Goal: Transaction & Acquisition: Register for event/course

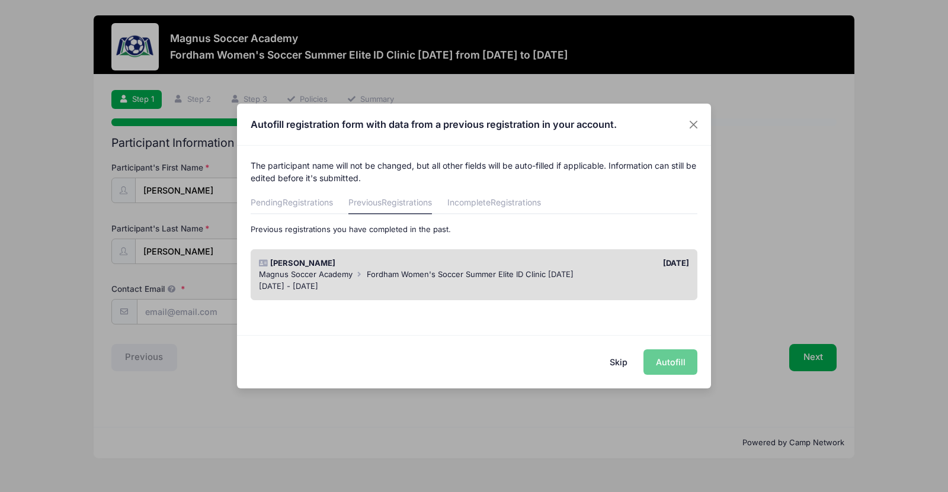
click at [678, 361] on div "Skip Autofill" at bounding box center [474, 361] width 474 height 53
click at [696, 125] on button "Close" at bounding box center [693, 124] width 21 height 21
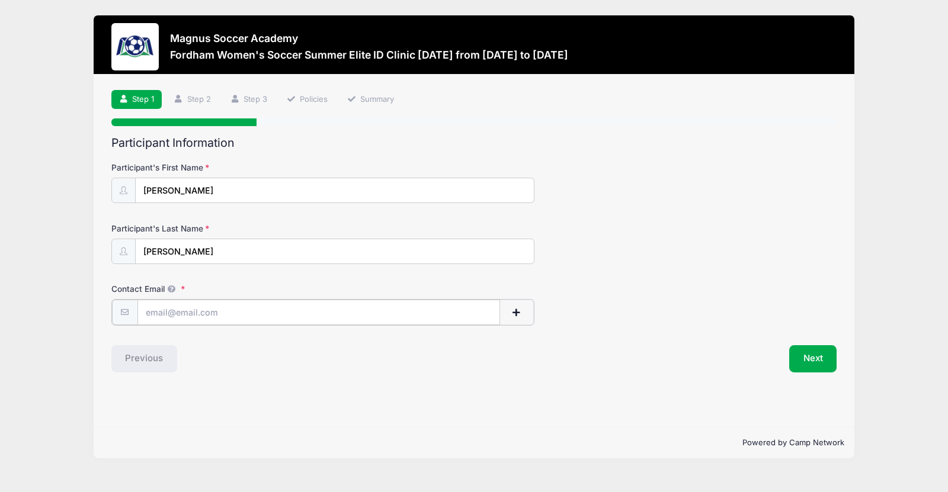
click at [282, 315] on input "Contact Email" at bounding box center [318, 312] width 363 height 25
type input "kaylieconklin@icloud.com"
click at [809, 348] on button "Next" at bounding box center [813, 357] width 48 height 27
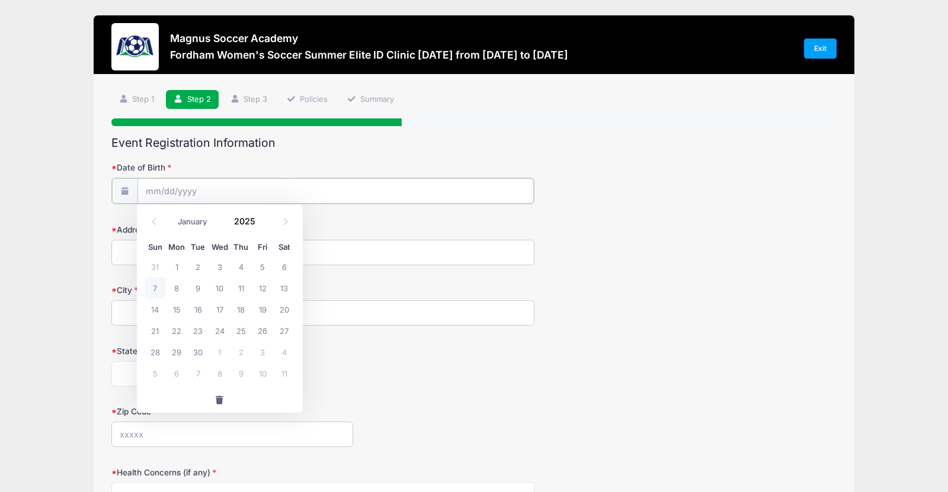
click at [437, 197] on input "Date of Birth" at bounding box center [335, 190] width 396 height 25
click at [418, 188] on input "Date of Birth" at bounding box center [335, 190] width 396 height 25
click at [251, 251] on span "Thu" at bounding box center [241, 248] width 21 height 8
click at [287, 219] on icon at bounding box center [285, 222] width 8 height 8
select select "9"
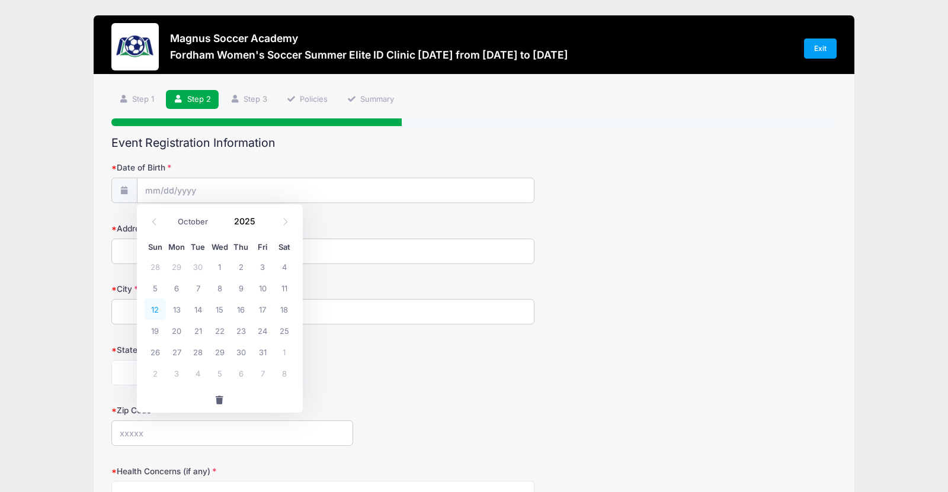
click at [151, 310] on span "12" at bounding box center [155, 309] width 21 height 21
type input "10/12/2025"
click at [215, 191] on input "10/12/2025" at bounding box center [335, 190] width 396 height 25
click at [242, 217] on input "2025" at bounding box center [248, 222] width 39 height 18
click at [353, 205] on form "Date of Birth 10/12/2025 Address City State Alabama Alaska American Samoa Arizo…" at bounding box center [474, 415] width 726 height 507
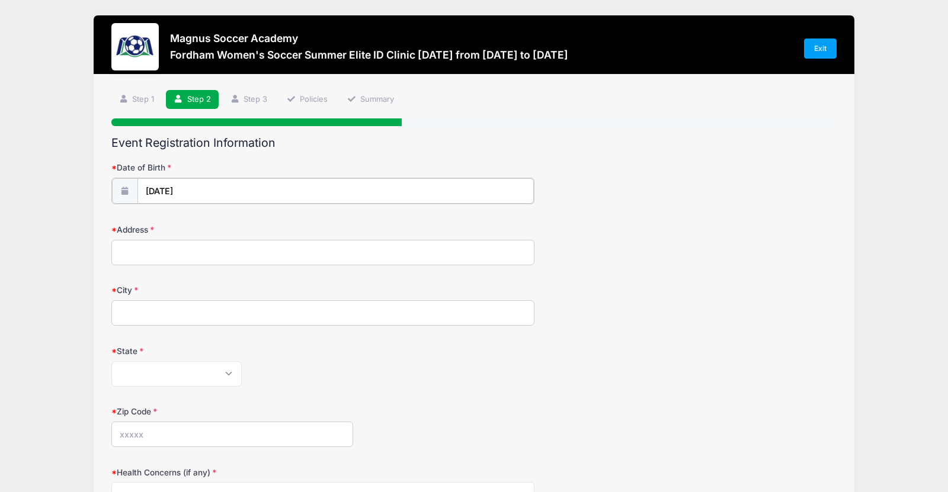
click at [337, 193] on input "10/12/2025" at bounding box center [335, 190] width 396 height 25
click at [254, 220] on input "2025" at bounding box center [248, 222] width 39 height 18
click at [263, 226] on span at bounding box center [263, 226] width 8 height 9
click at [263, 225] on span at bounding box center [263, 226] width 8 height 9
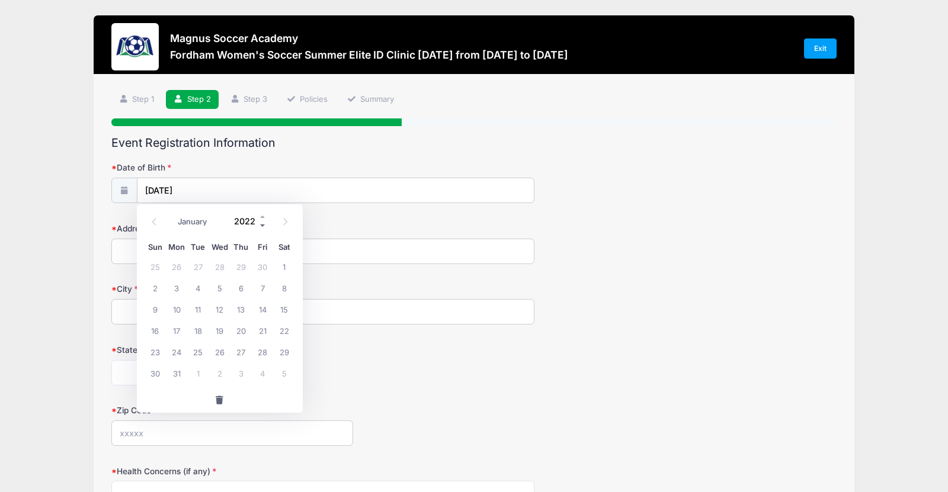
click at [263, 225] on span at bounding box center [263, 226] width 8 height 9
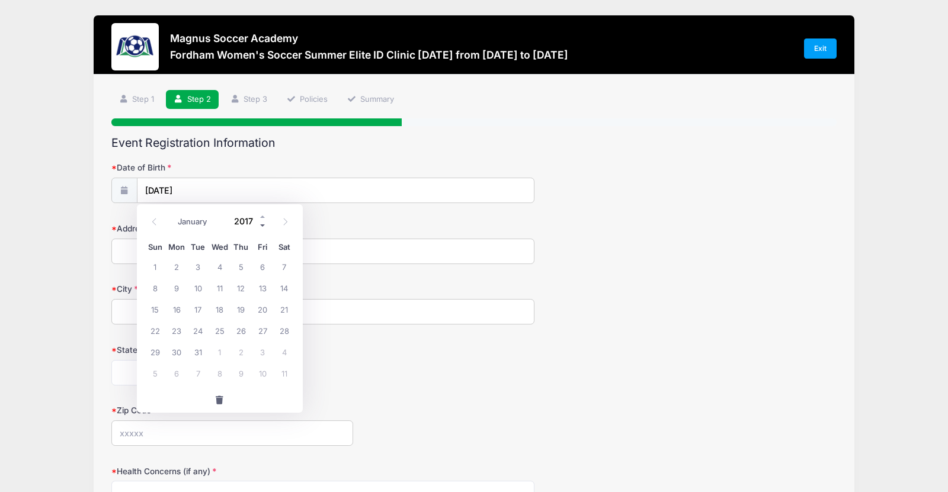
click at [263, 225] on span at bounding box center [263, 226] width 8 height 9
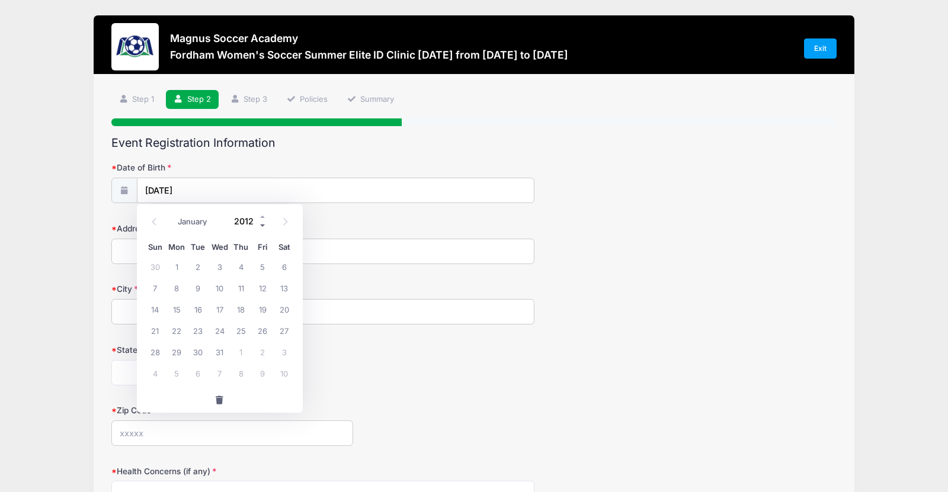
click at [263, 225] on span at bounding box center [263, 226] width 8 height 9
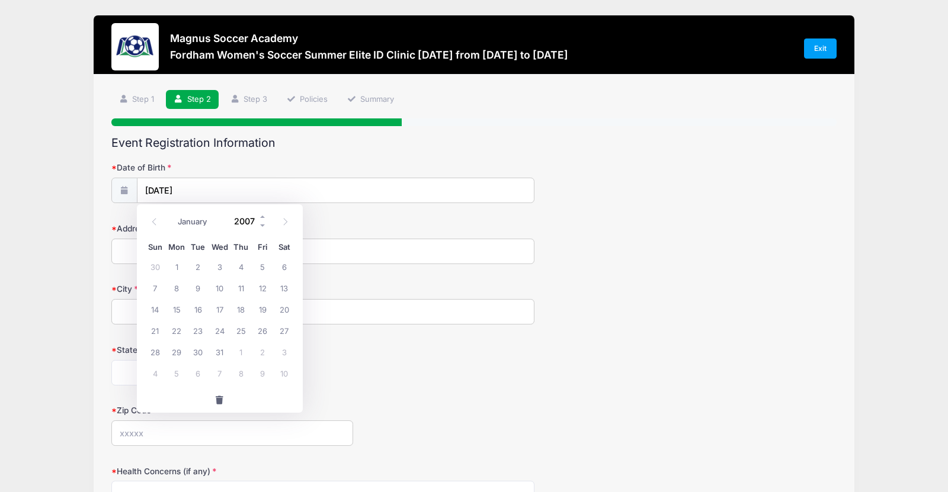
click at [248, 224] on input "2007" at bounding box center [248, 222] width 39 height 18
click at [241, 214] on input "2007" at bounding box center [248, 222] width 39 height 18
click at [241, 222] on input "2007" at bounding box center [248, 222] width 39 height 18
click at [221, 190] on input "10/12/2025" at bounding box center [335, 190] width 396 height 25
click at [249, 216] on input "2007" at bounding box center [248, 222] width 39 height 18
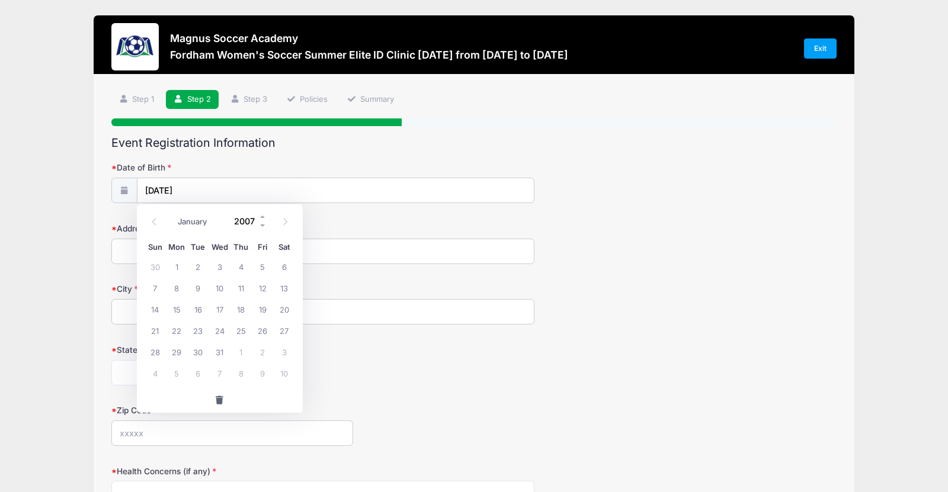
click at [249, 219] on input "2007" at bounding box center [248, 222] width 39 height 18
click at [201, 180] on input "10/12/2025" at bounding box center [335, 190] width 396 height 25
click at [184, 195] on input "10/12/2025" at bounding box center [335, 190] width 396 height 25
click at [183, 193] on input "10/12/2025" at bounding box center [335, 190] width 396 height 25
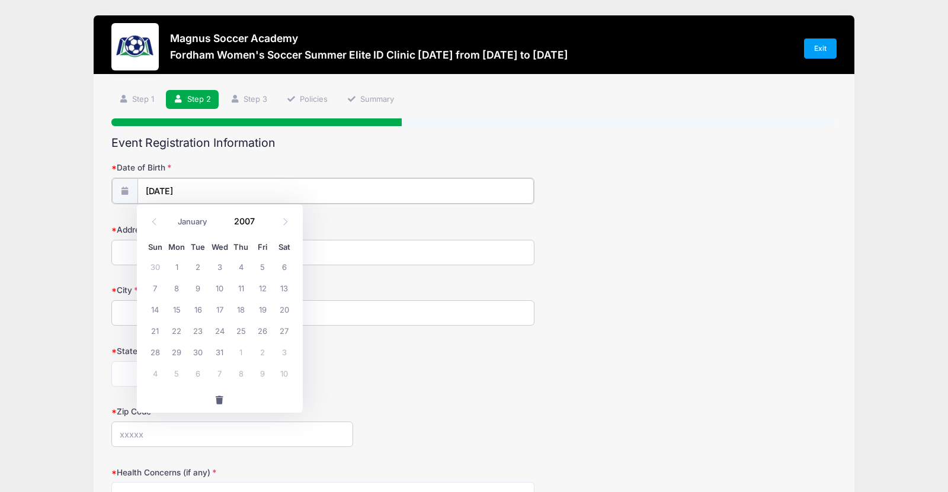
click at [175, 190] on input "10/12/2025" at bounding box center [335, 190] width 396 height 25
click at [123, 190] on icon at bounding box center [124, 191] width 9 height 8
type input "2025"
click at [193, 188] on input "10/12/2025" at bounding box center [335, 190] width 396 height 25
click at [252, 229] on input "2025" at bounding box center [248, 222] width 39 height 18
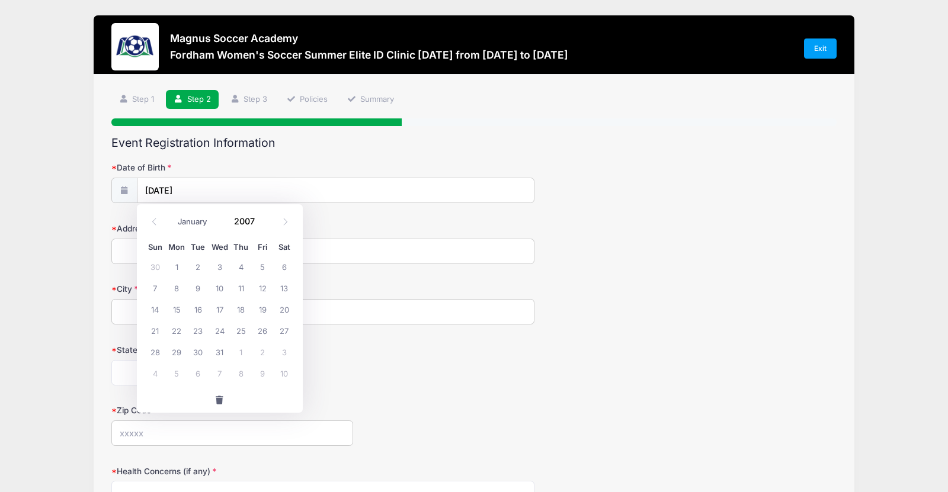
click at [302, 215] on form "Date of Birth 10/12/2025 Address City State Alabama Alaska American Samoa Arizo…" at bounding box center [474, 415] width 726 height 507
click at [246, 194] on input "10/12/2025" at bounding box center [335, 190] width 396 height 25
click at [245, 221] on input "2025" at bounding box center [248, 222] width 39 height 18
click at [321, 248] on input "Address" at bounding box center [322, 251] width 423 height 25
click at [268, 176] on div "Date of Birth 10/12/2025" at bounding box center [474, 182] width 726 height 41
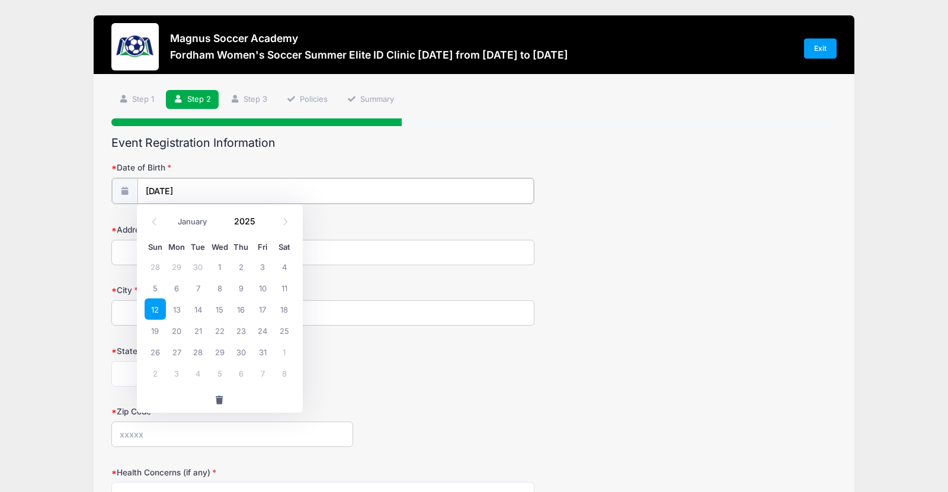
click at [265, 184] on input "10/12/2025" at bounding box center [335, 190] width 396 height 25
click at [264, 196] on input "10/12/2025" at bounding box center [335, 190] width 396 height 25
click at [212, 190] on input "10/12/2025" at bounding box center [335, 190] width 396 height 25
click at [252, 219] on input "2025" at bounding box center [248, 222] width 39 height 18
type input "2007"
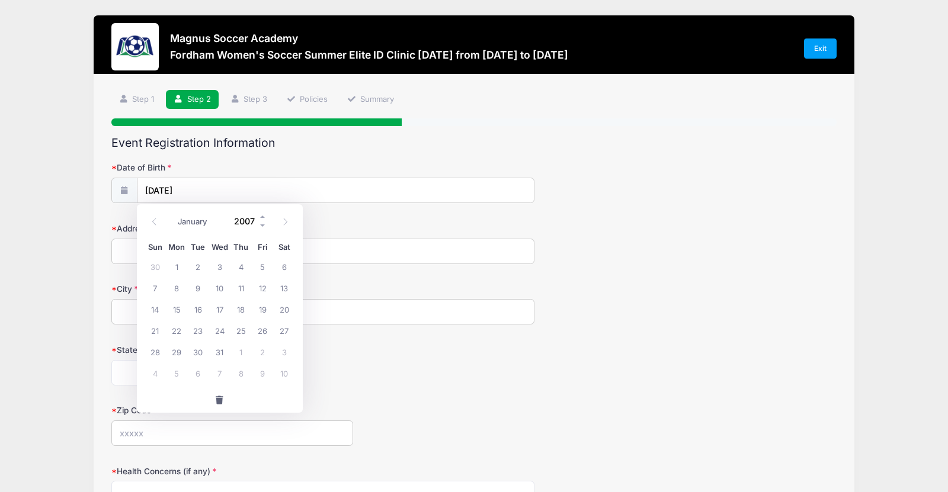
click at [239, 220] on input "2007" at bounding box center [248, 222] width 39 height 18
click at [220, 398] on span "button" at bounding box center [220, 400] width 11 height 8
type input "2025"
click at [188, 186] on input "Date of Birth" at bounding box center [335, 190] width 396 height 25
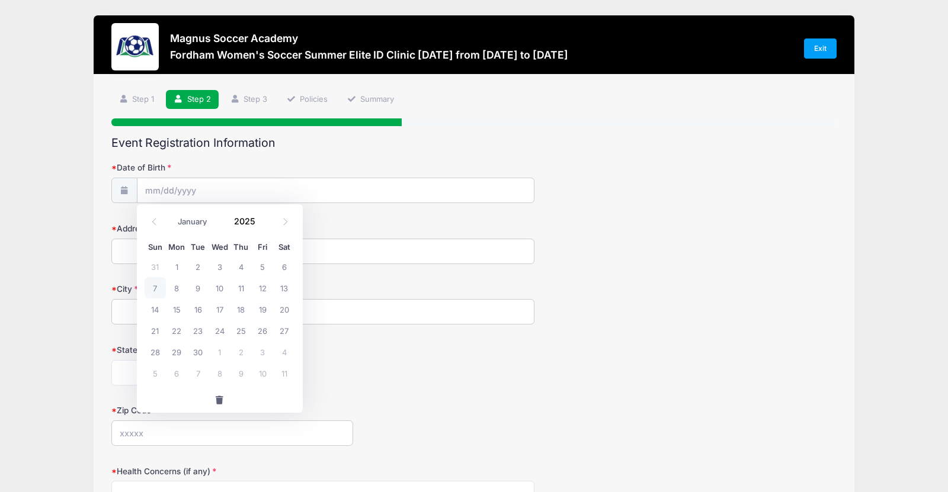
click at [388, 335] on form "Date of Birth Address City State Alabama Alaska American Samoa Arizona Arkansas…" at bounding box center [474, 415] width 726 height 507
click at [148, 105] on link "Step 1" at bounding box center [136, 100] width 51 height 20
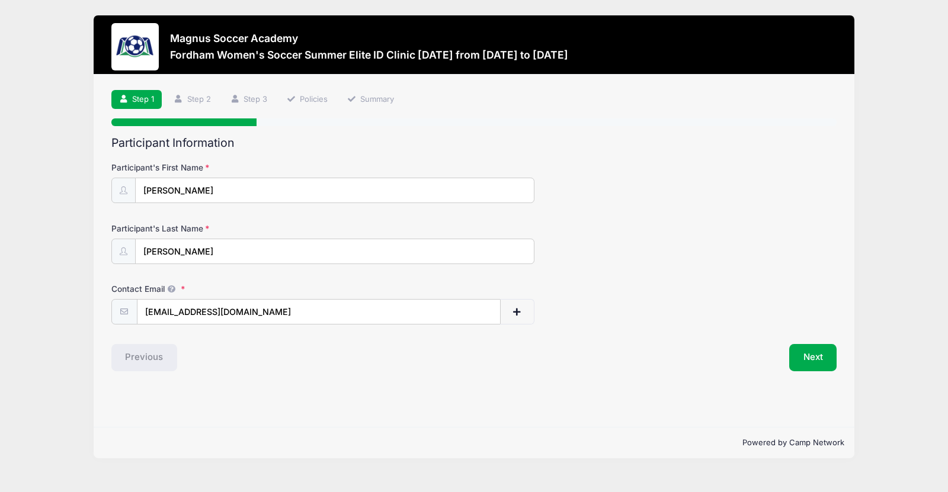
click at [148, 105] on link "Step 1" at bounding box center [136, 100] width 51 height 20
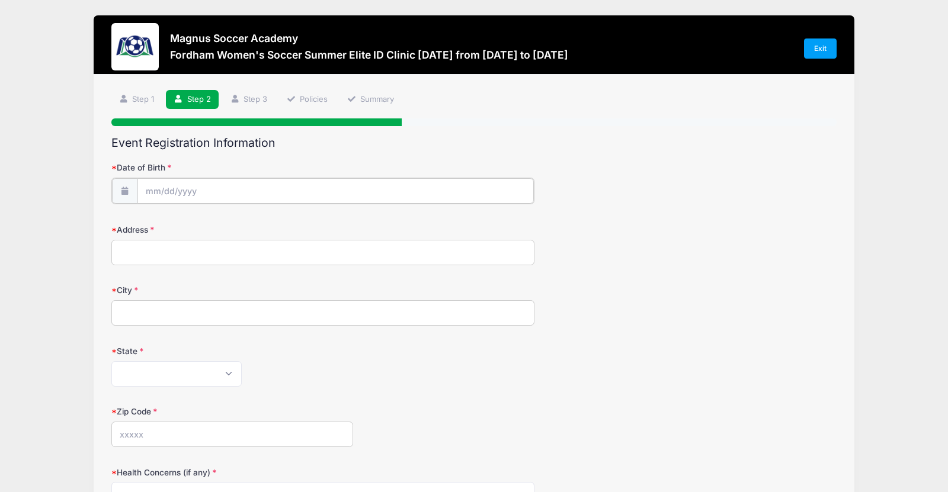
click at [177, 196] on input "Date of Birth" at bounding box center [335, 190] width 396 height 25
click at [216, 221] on select "January February March April May June July August September October November De…" at bounding box center [198, 222] width 53 height 15
select select "9"
click at [172, 215] on select "January February March April May June July August September October November De…" at bounding box center [198, 222] width 53 height 15
click at [155, 305] on span "12" at bounding box center [155, 309] width 21 height 21
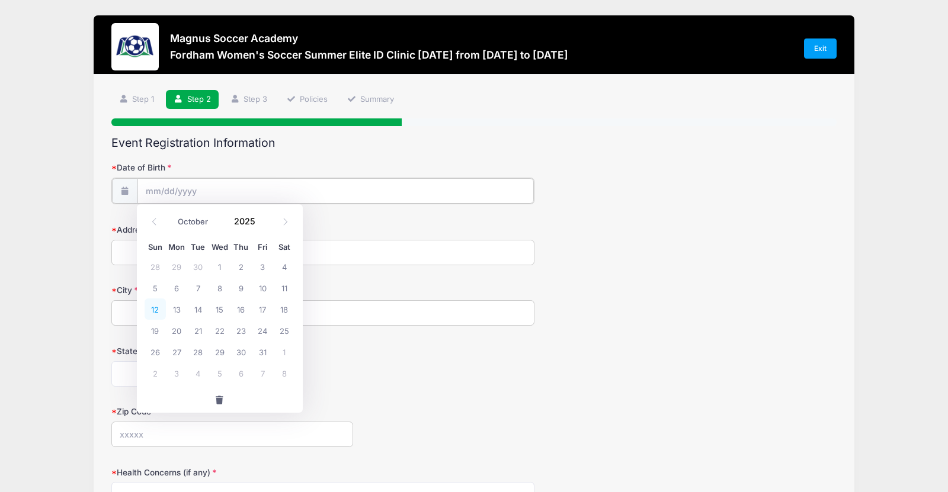
type input "10/12/2025"
click at [227, 195] on input "10/12/2025" at bounding box center [335, 190] width 396 height 25
click at [246, 216] on input "2025" at bounding box center [248, 222] width 39 height 18
type input "2005"
click at [638, 228] on div "Address" at bounding box center [474, 243] width 726 height 41
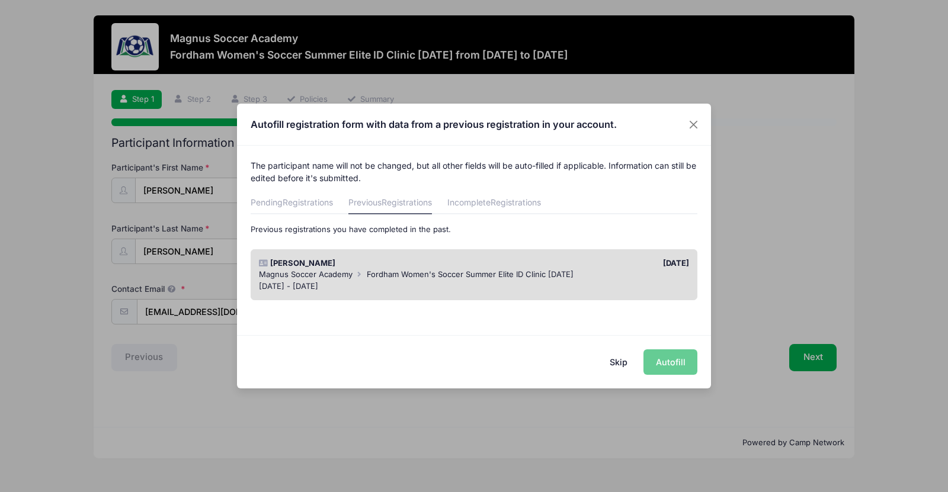
click at [658, 364] on div "Skip Autofill" at bounding box center [474, 361] width 474 height 53
click at [307, 206] on span "Registrations" at bounding box center [308, 202] width 50 height 10
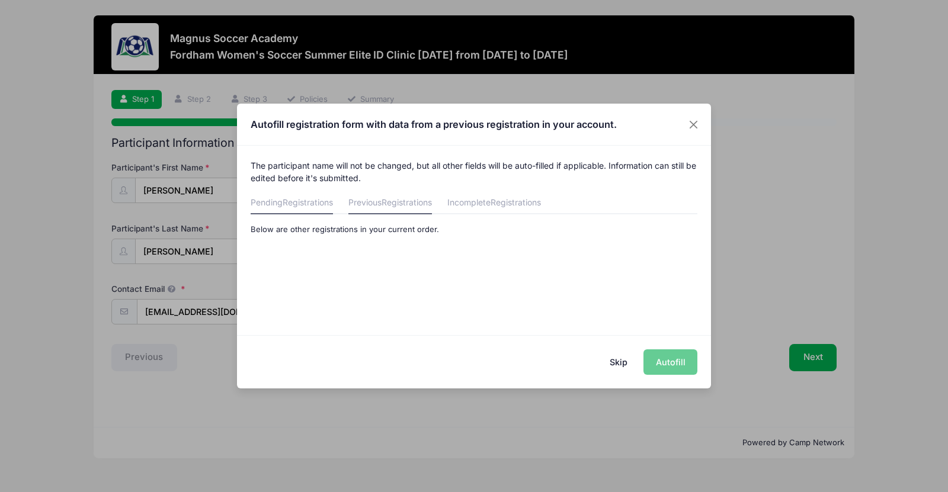
click at [410, 207] on span "Registrations" at bounding box center [407, 202] width 50 height 10
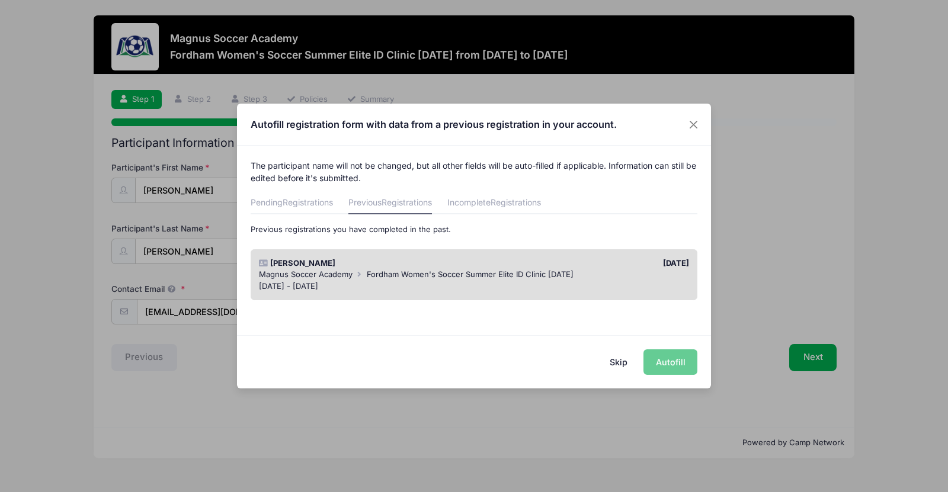
click at [441, 264] on div "[PERSON_NAME]" at bounding box center [363, 264] width 221 height 12
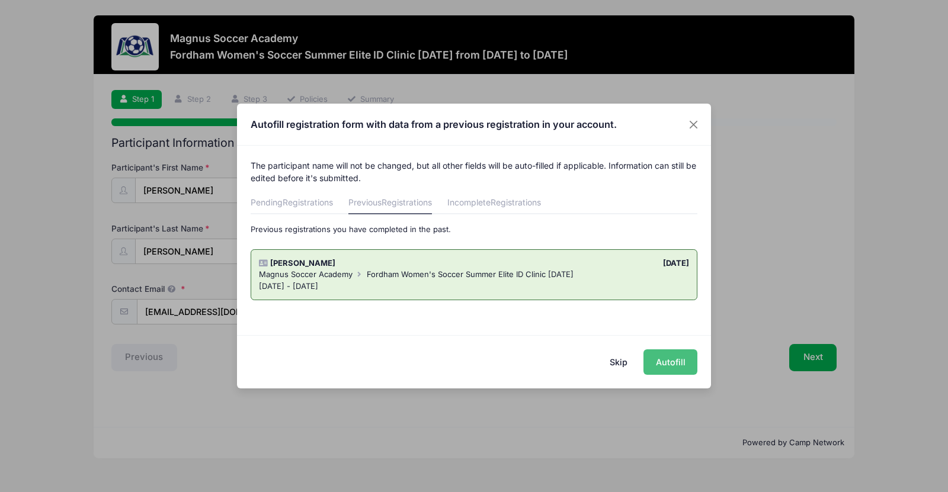
click at [648, 365] on button "Autofill" at bounding box center [671, 362] width 54 height 25
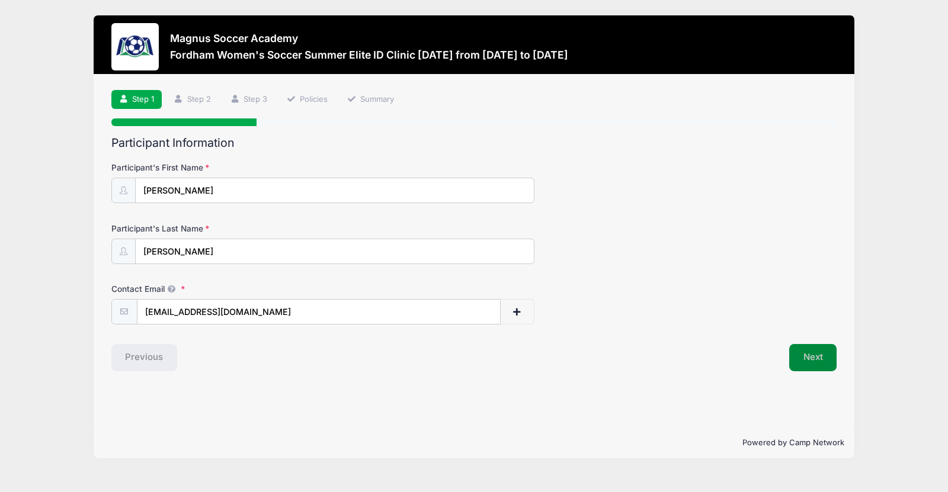
click at [824, 357] on button "Next" at bounding box center [813, 357] width 48 height 27
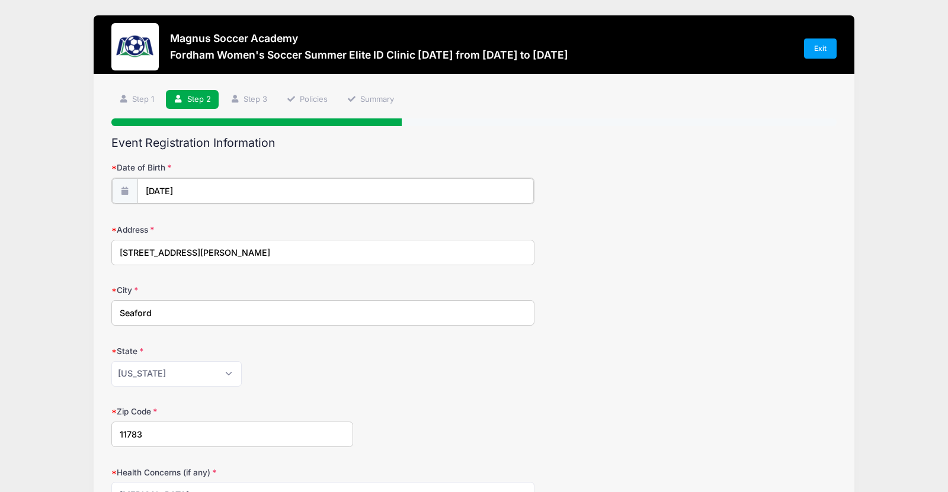
click at [240, 190] on input "10/12/2025" at bounding box center [335, 190] width 396 height 25
select select "9"
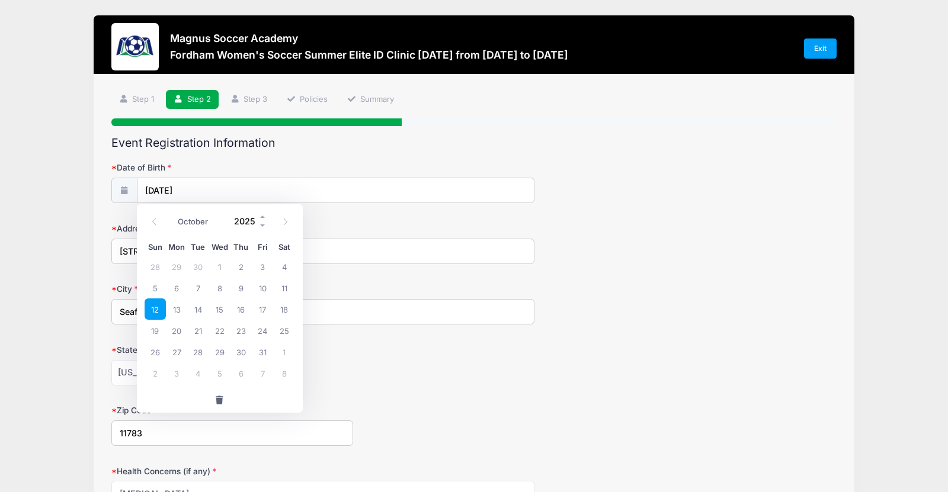
click at [238, 223] on input "2025" at bounding box center [248, 222] width 39 height 18
click at [259, 227] on span at bounding box center [263, 226] width 8 height 9
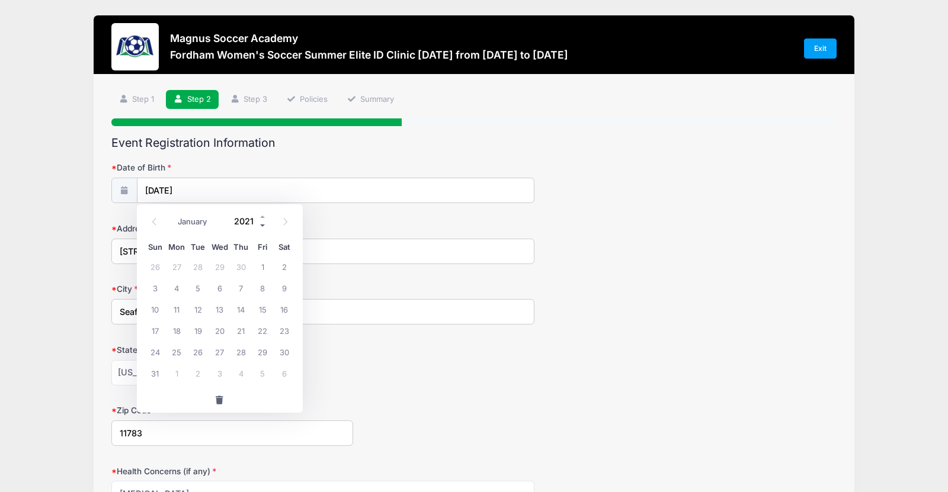
click at [259, 227] on span at bounding box center [263, 226] width 8 height 9
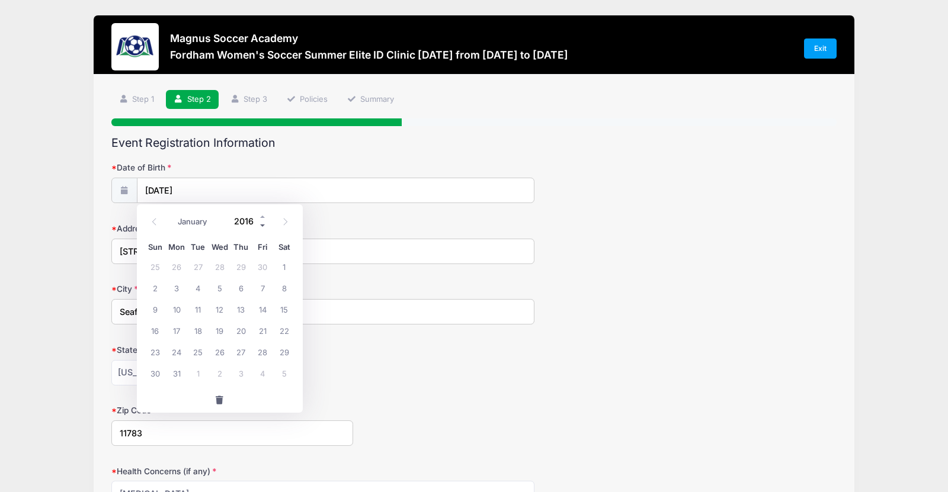
click at [259, 227] on span at bounding box center [263, 226] width 8 height 9
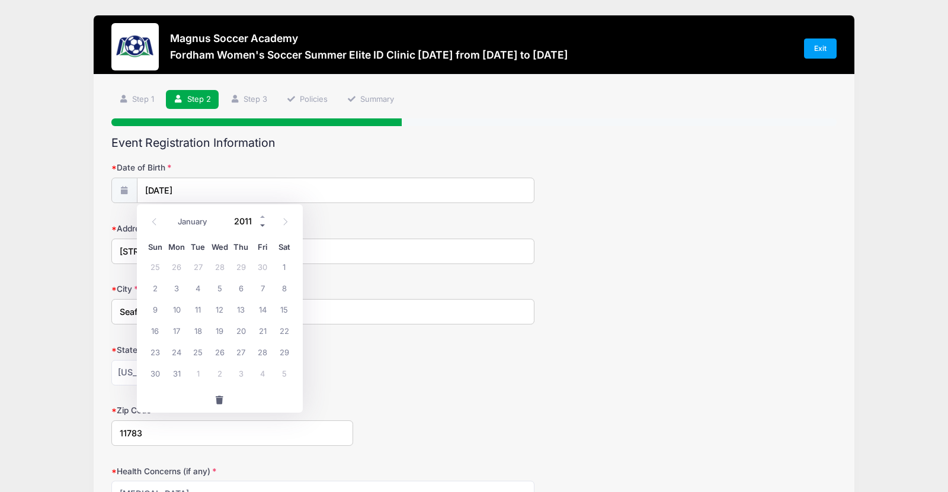
click at [259, 227] on span at bounding box center [263, 226] width 8 height 9
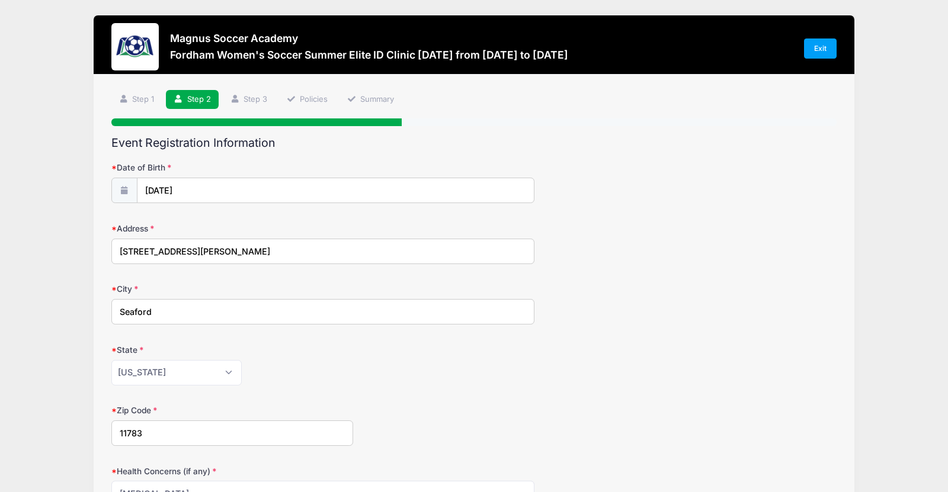
click at [383, 332] on form "Date of Birth 10/12/2025 Address 4004 Darby Lane City Seaford State Alabama Ala…" at bounding box center [474, 415] width 726 height 507
click at [174, 187] on input "10/12/2025" at bounding box center [335, 190] width 396 height 25
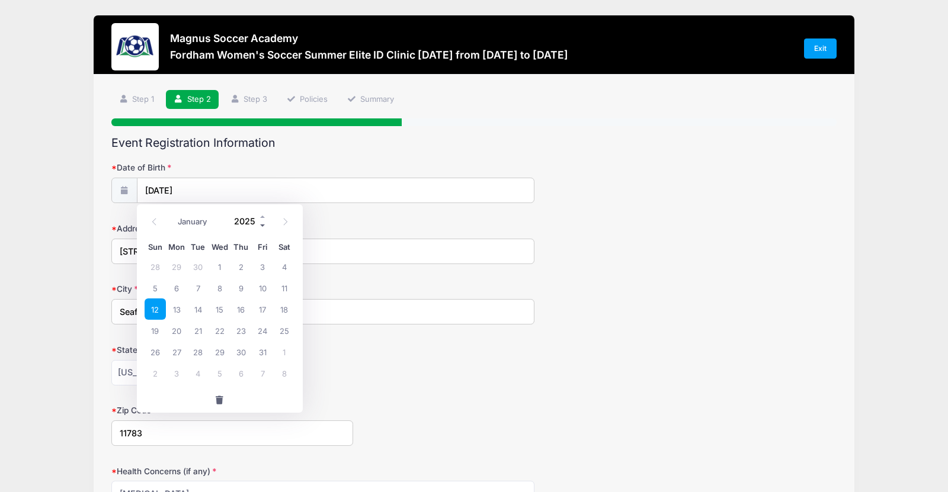
click at [259, 229] on span at bounding box center [263, 226] width 8 height 9
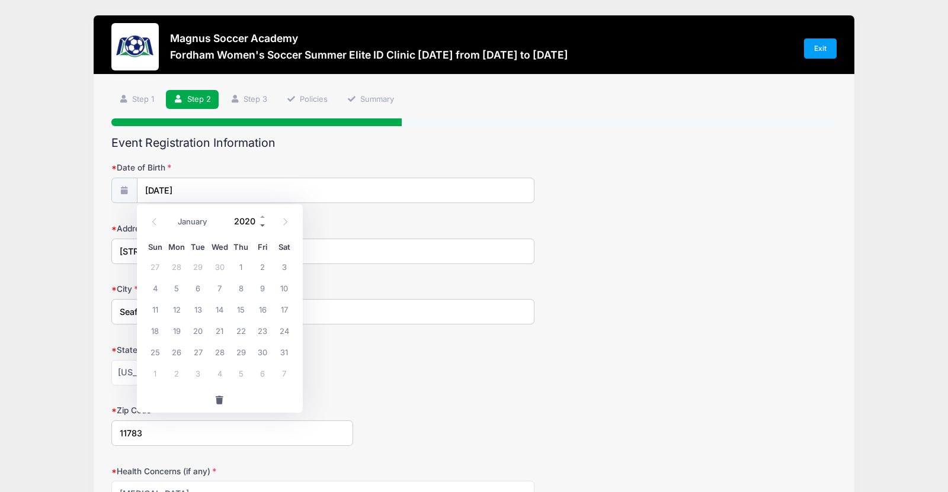
click at [259, 229] on span at bounding box center [263, 226] width 8 height 9
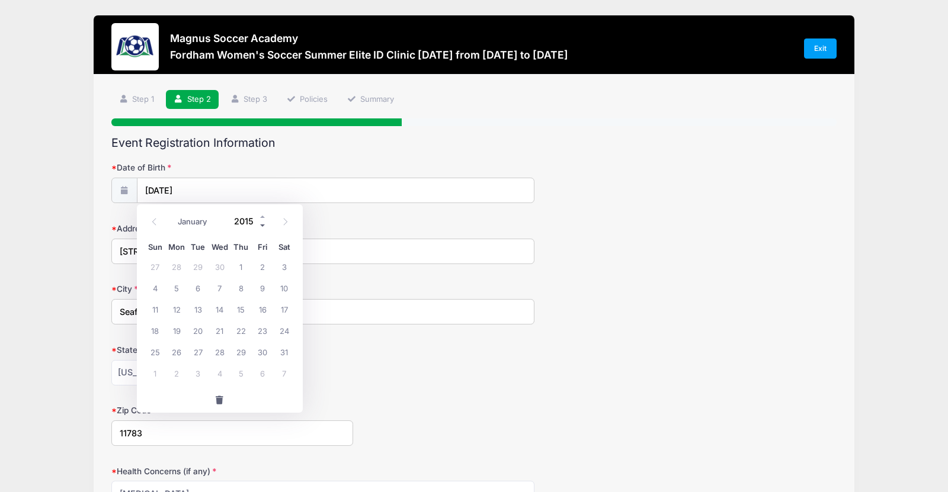
click at [259, 229] on span at bounding box center [263, 226] width 8 height 9
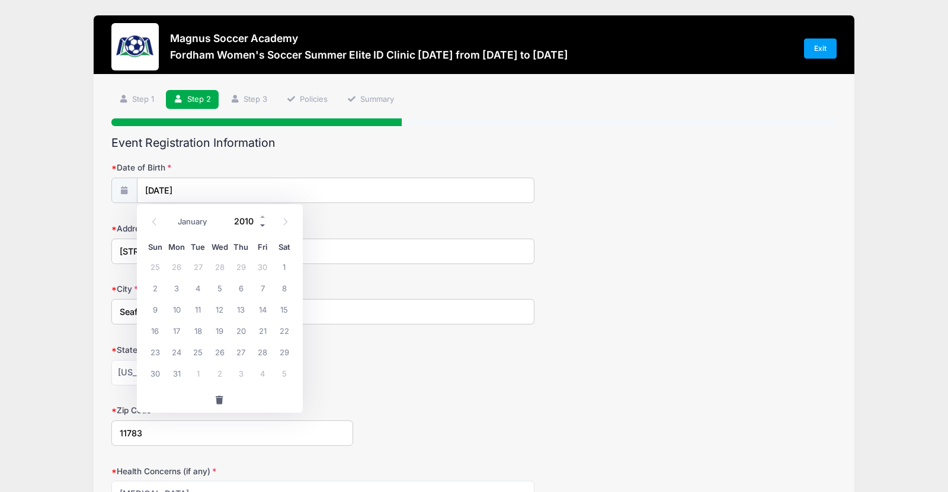
click at [259, 229] on span at bounding box center [263, 226] width 8 height 9
click at [264, 213] on span at bounding box center [263, 217] width 8 height 9
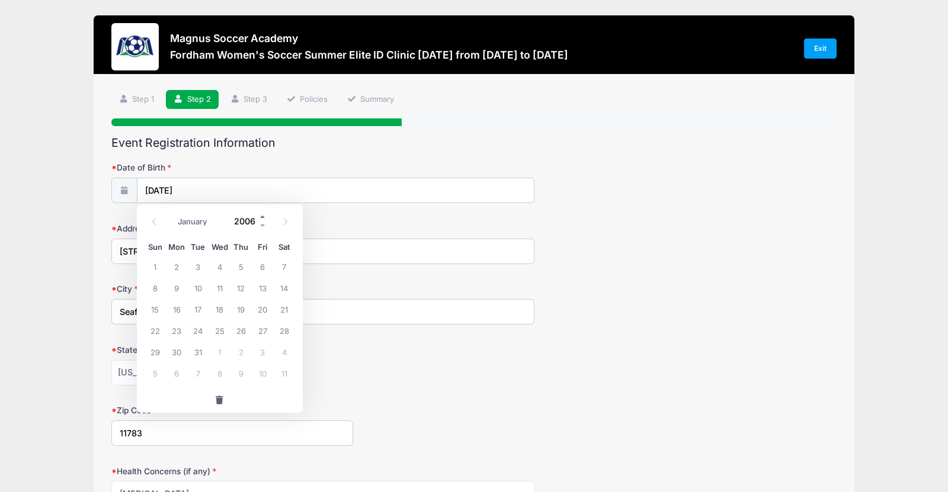
type input "2007"
click at [265, 284] on span "12" at bounding box center [262, 287] width 21 height 21
type input "10/12/2007"
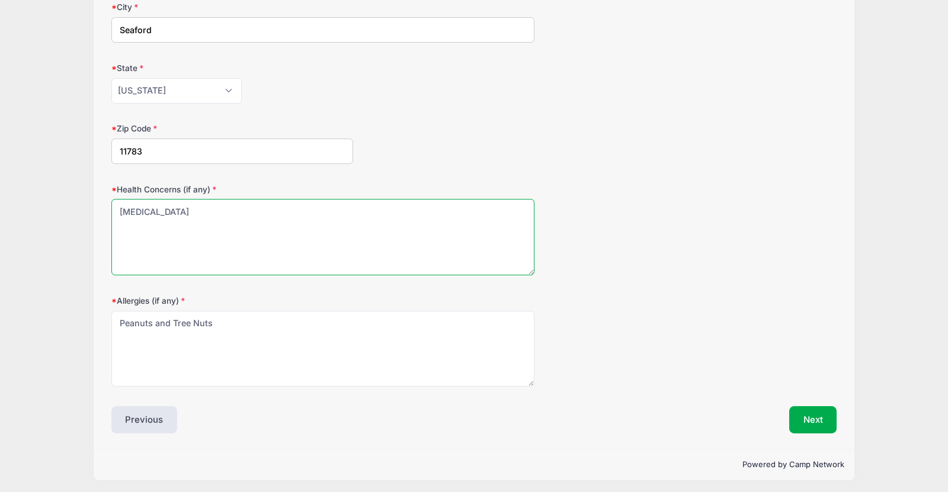
scroll to position [281, 0]
click at [155, 208] on textarea "asthma" at bounding box center [322, 238] width 423 height 76
type textarea "a"
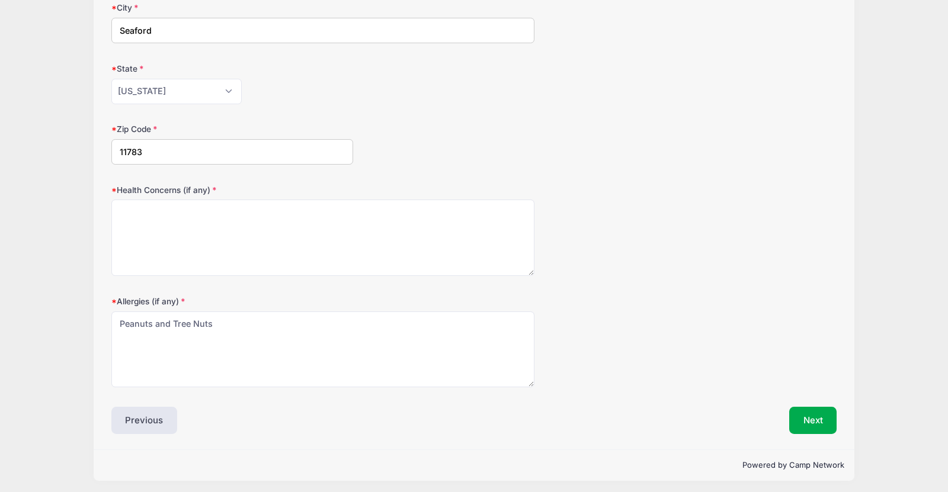
click at [569, 336] on div "Allergies (if any) Peanuts and Tree Nuts" at bounding box center [474, 342] width 726 height 92
click at [826, 422] on button "Next" at bounding box center [813, 420] width 48 height 27
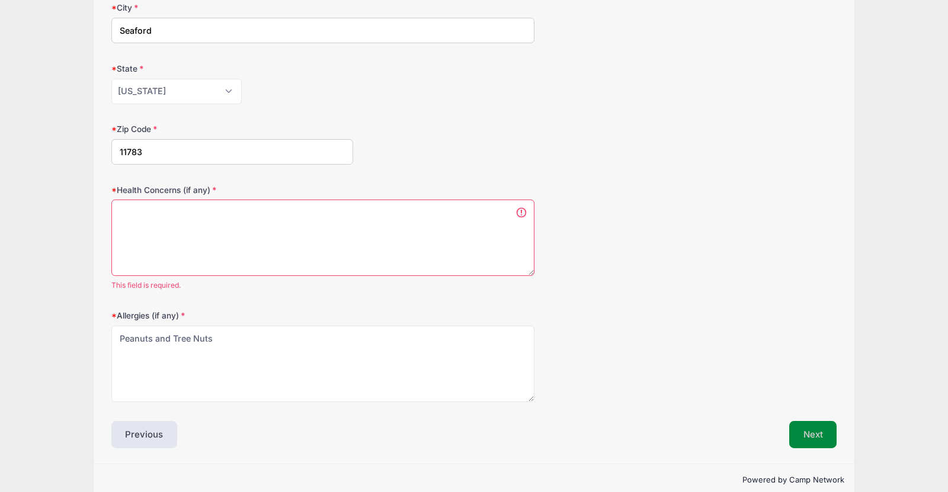
scroll to position [296, 0]
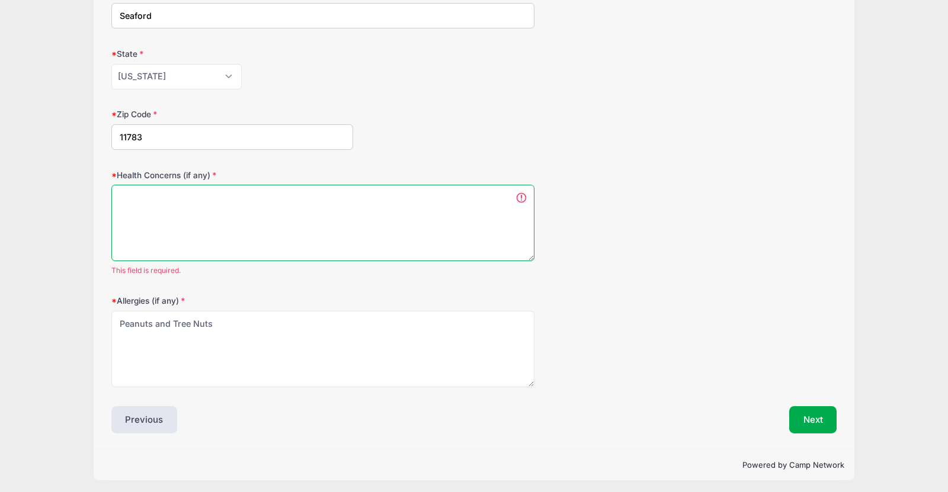
click at [412, 202] on textarea "asthma" at bounding box center [322, 223] width 423 height 76
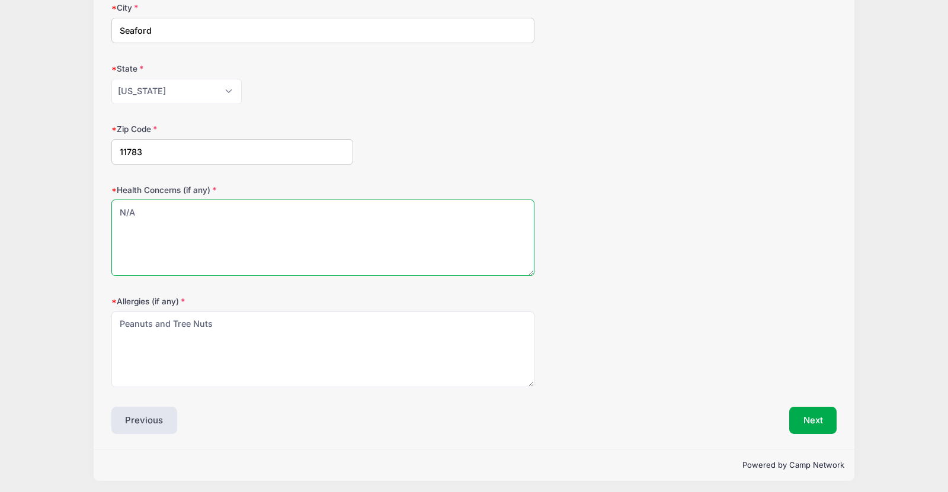
type textarea "N/A"
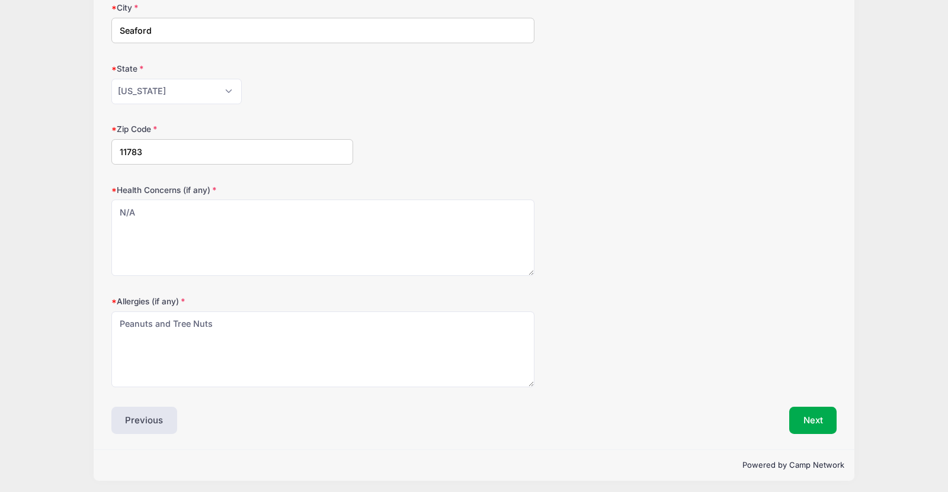
click at [639, 241] on div "Health Concerns (if any) asthma" at bounding box center [474, 230] width 726 height 92
click at [817, 427] on button "Next" at bounding box center [813, 420] width 48 height 27
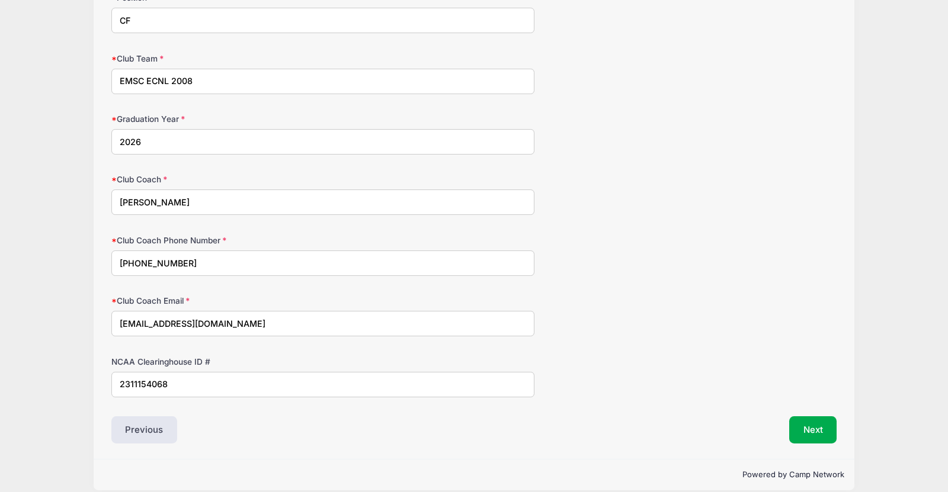
scroll to position [722, 0]
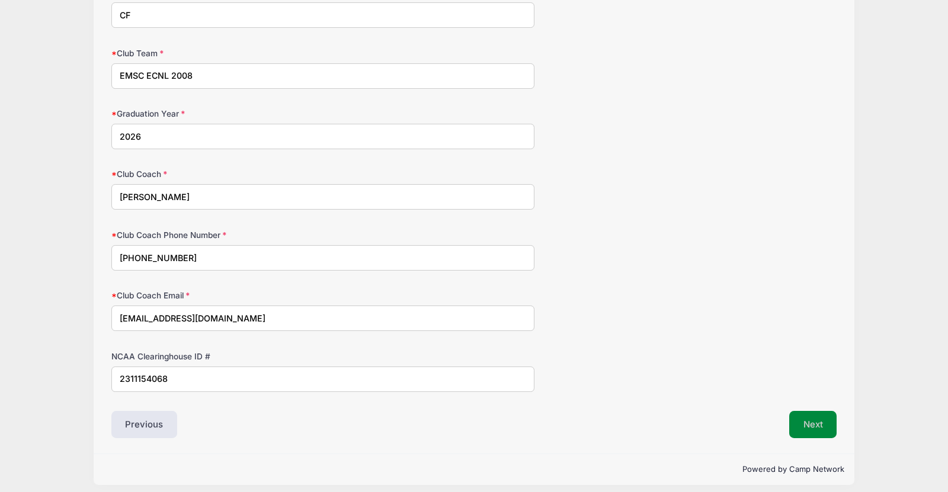
click at [824, 417] on button "Next" at bounding box center [813, 424] width 48 height 27
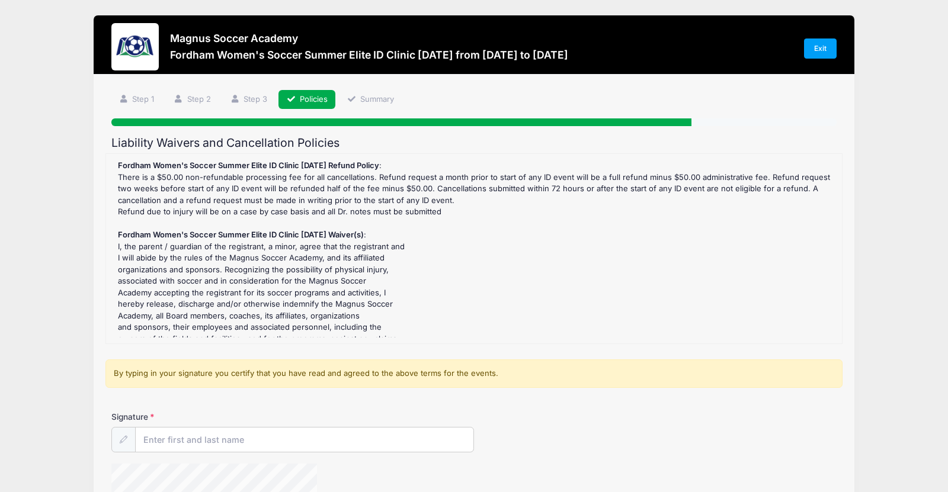
scroll to position [41, 0]
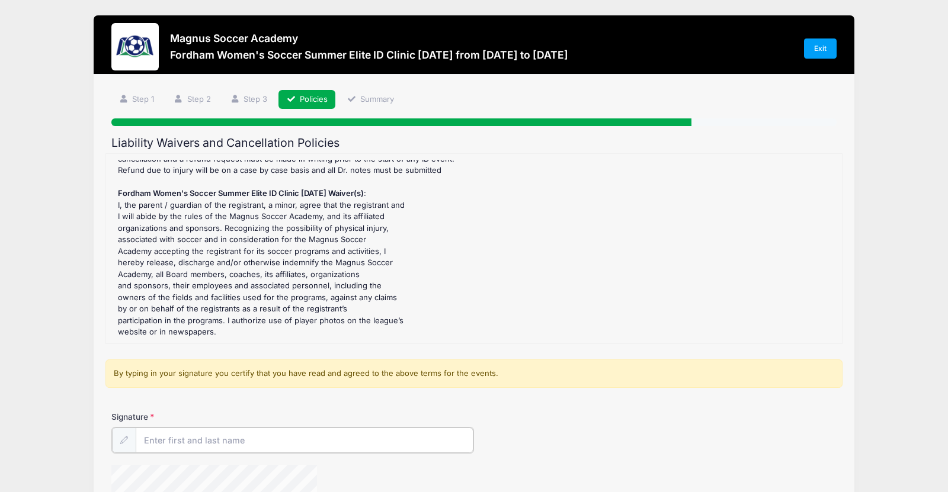
click at [292, 430] on input "Signature" at bounding box center [305, 440] width 338 height 25
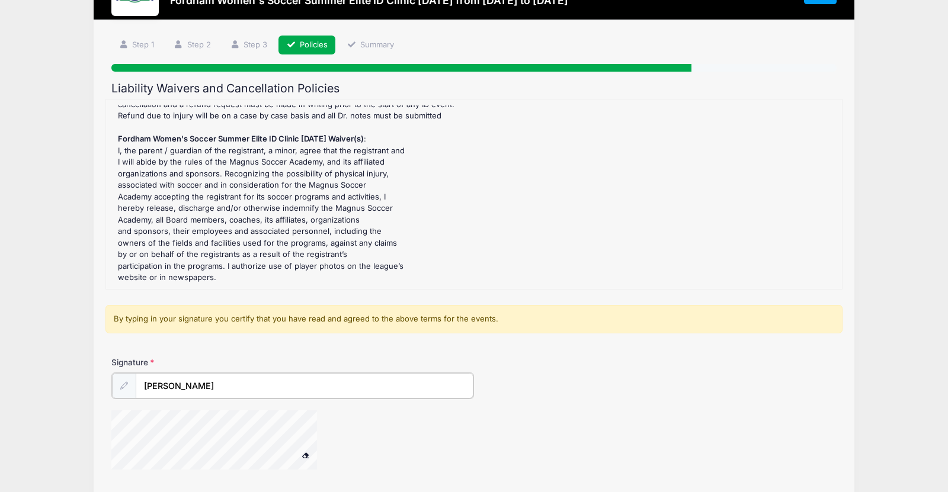
scroll to position [146, 0]
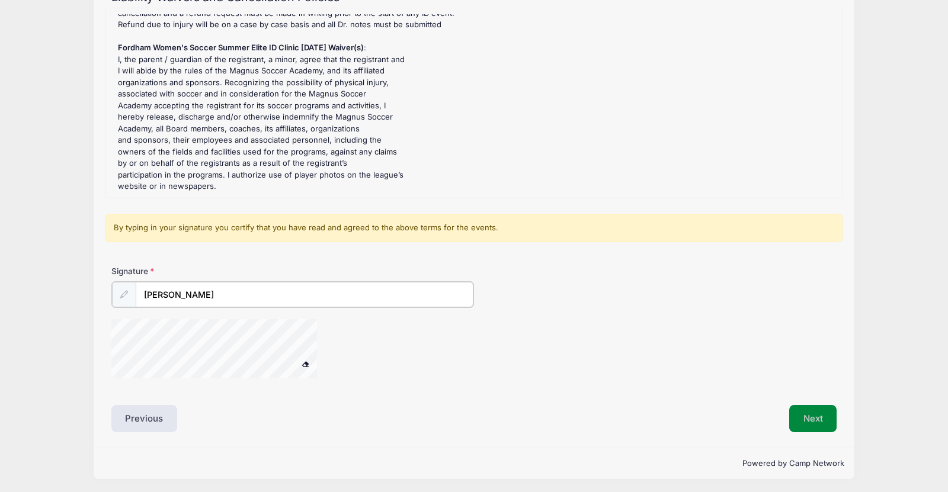
type input "Jennifer Conklin"
click at [826, 421] on button "Next" at bounding box center [813, 418] width 48 height 27
click at [797, 414] on button "Next" at bounding box center [813, 418] width 48 height 27
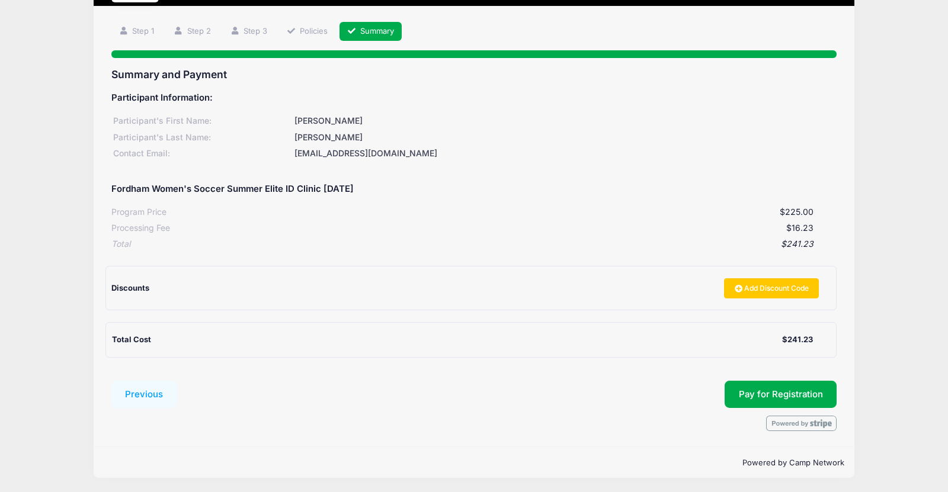
scroll to position [68, 0]
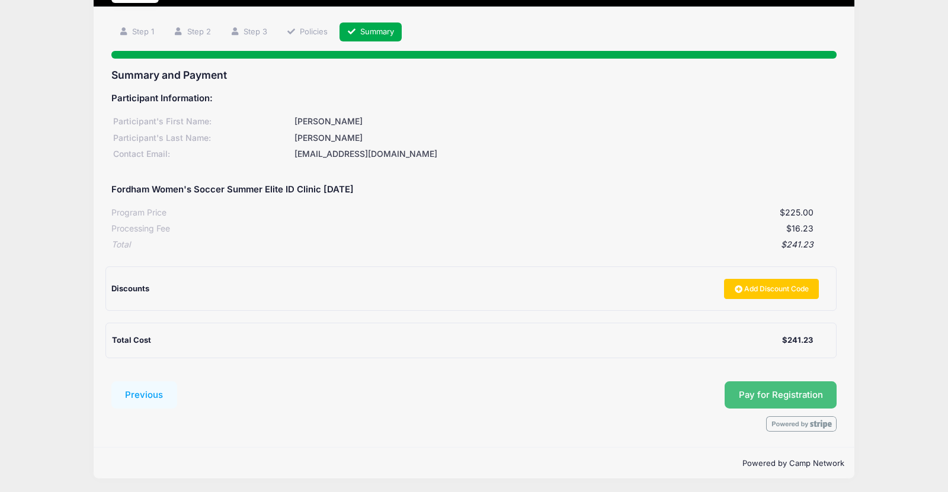
click at [778, 395] on button "Pay for Registration" at bounding box center [781, 395] width 113 height 27
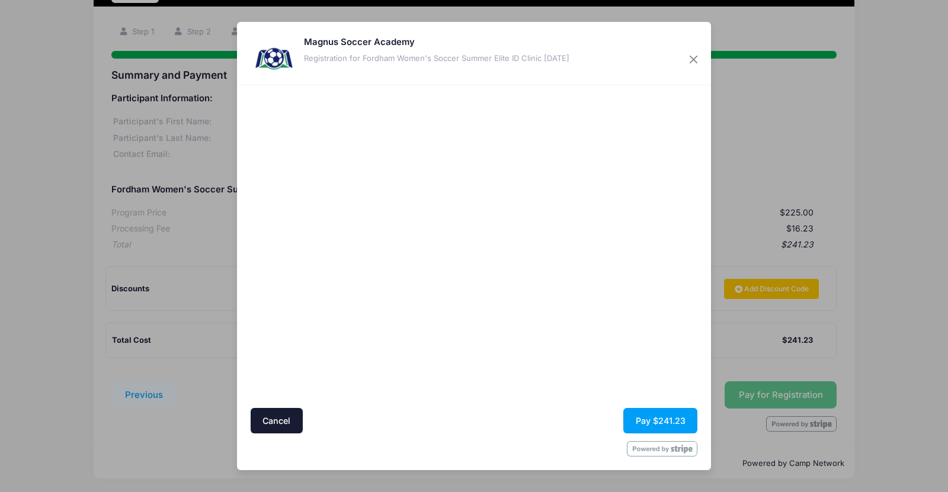
click at [558, 379] on div at bounding box center [589, 246] width 218 height 311
click at [642, 420] on button "Pay $241.23" at bounding box center [660, 420] width 74 height 25
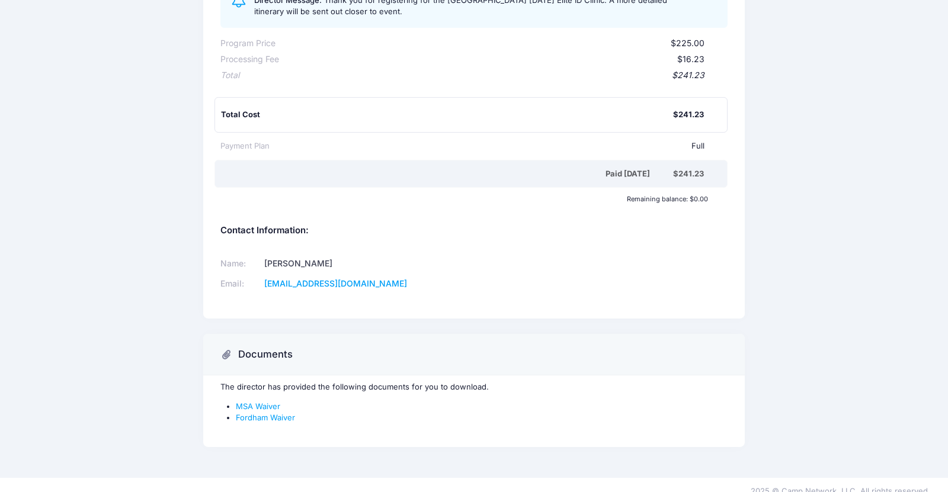
scroll to position [204, 0]
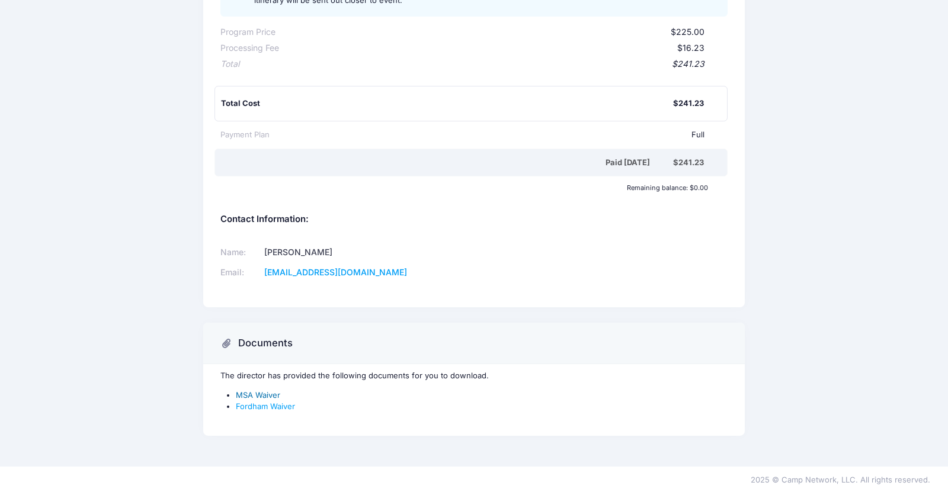
click at [266, 391] on link "MSA Waiver" at bounding box center [258, 395] width 44 height 9
click at [277, 405] on link "Fordham Waiver" at bounding box center [265, 406] width 59 height 9
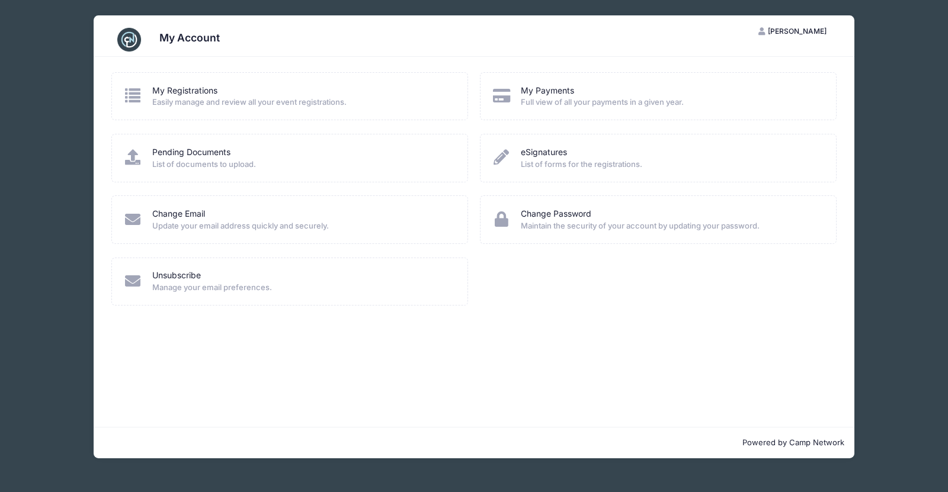
click at [504, 154] on icon at bounding box center [502, 156] width 20 height 15
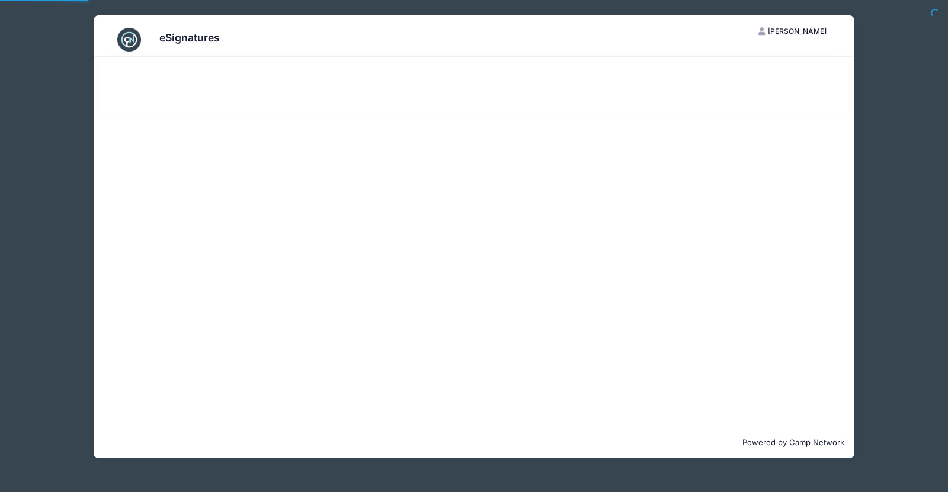
select select "50"
